Goal: Transaction & Acquisition: Purchase product/service

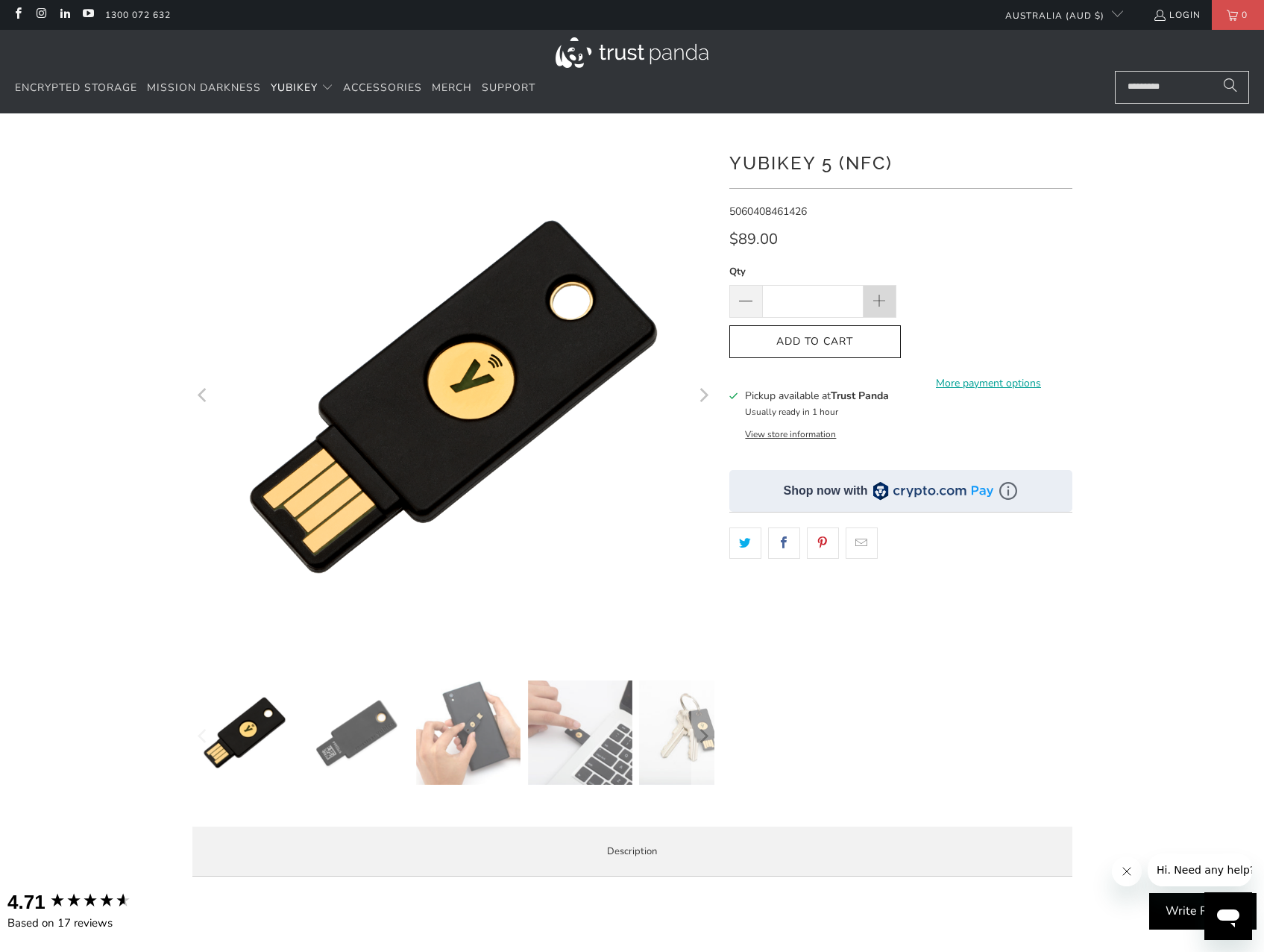
click at [869, 290] on span at bounding box center [880, 301] width 33 height 33
type input "*"
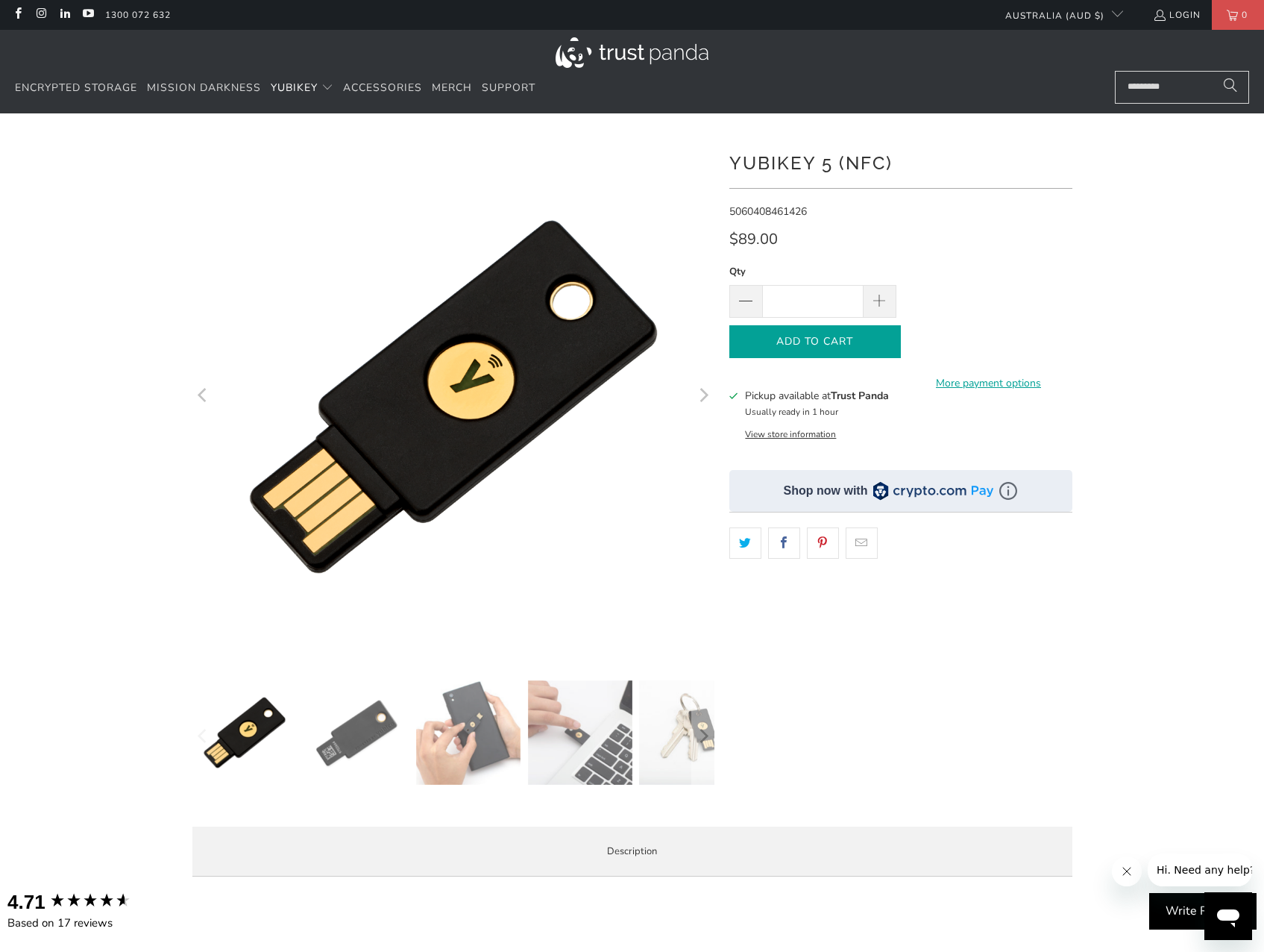
click at [856, 350] on button "Add to Cart" at bounding box center [815, 342] width 172 height 34
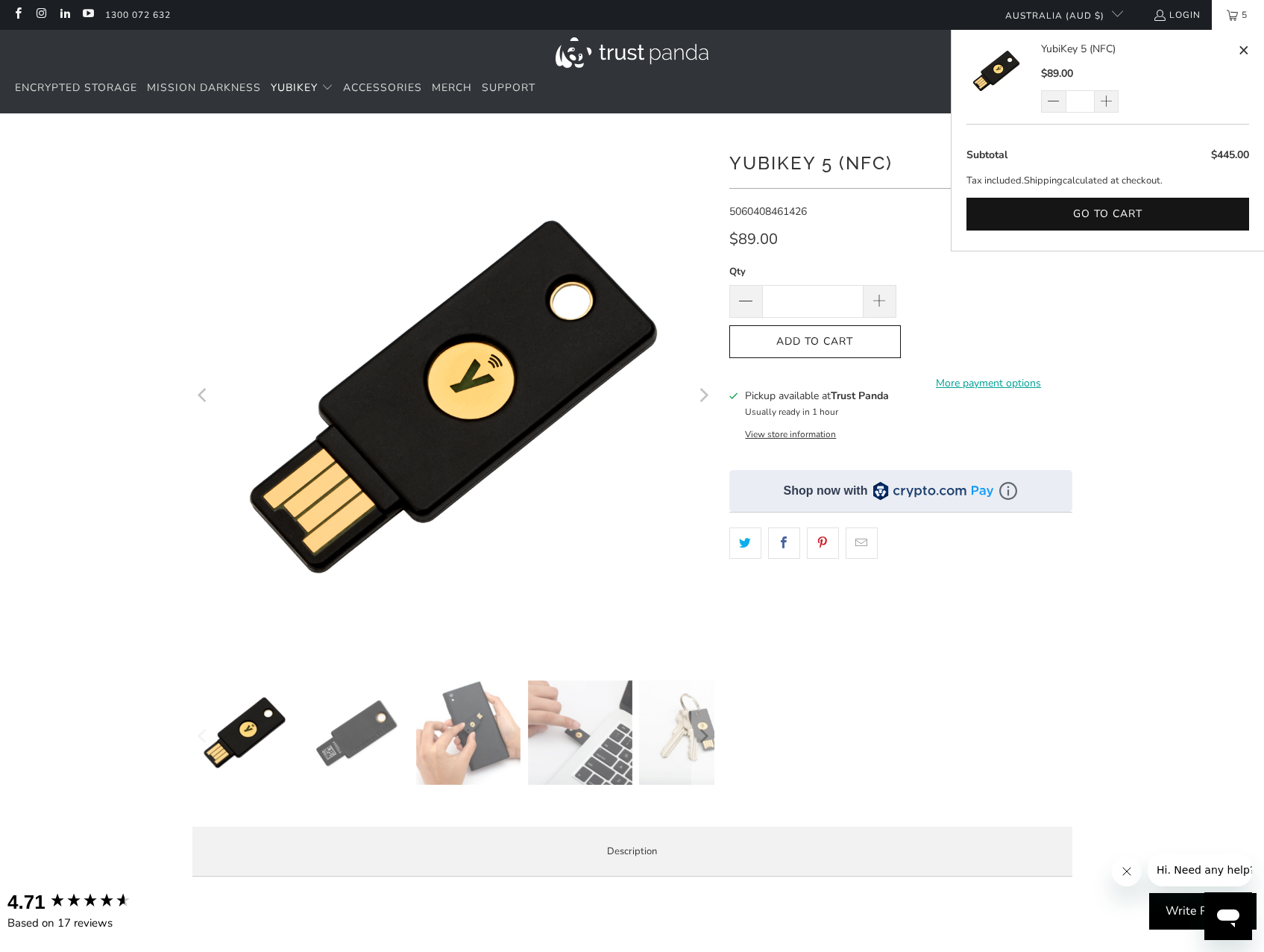
click at [1257, 354] on div at bounding box center [632, 512] width 1264 height 753
